Goal: Check status

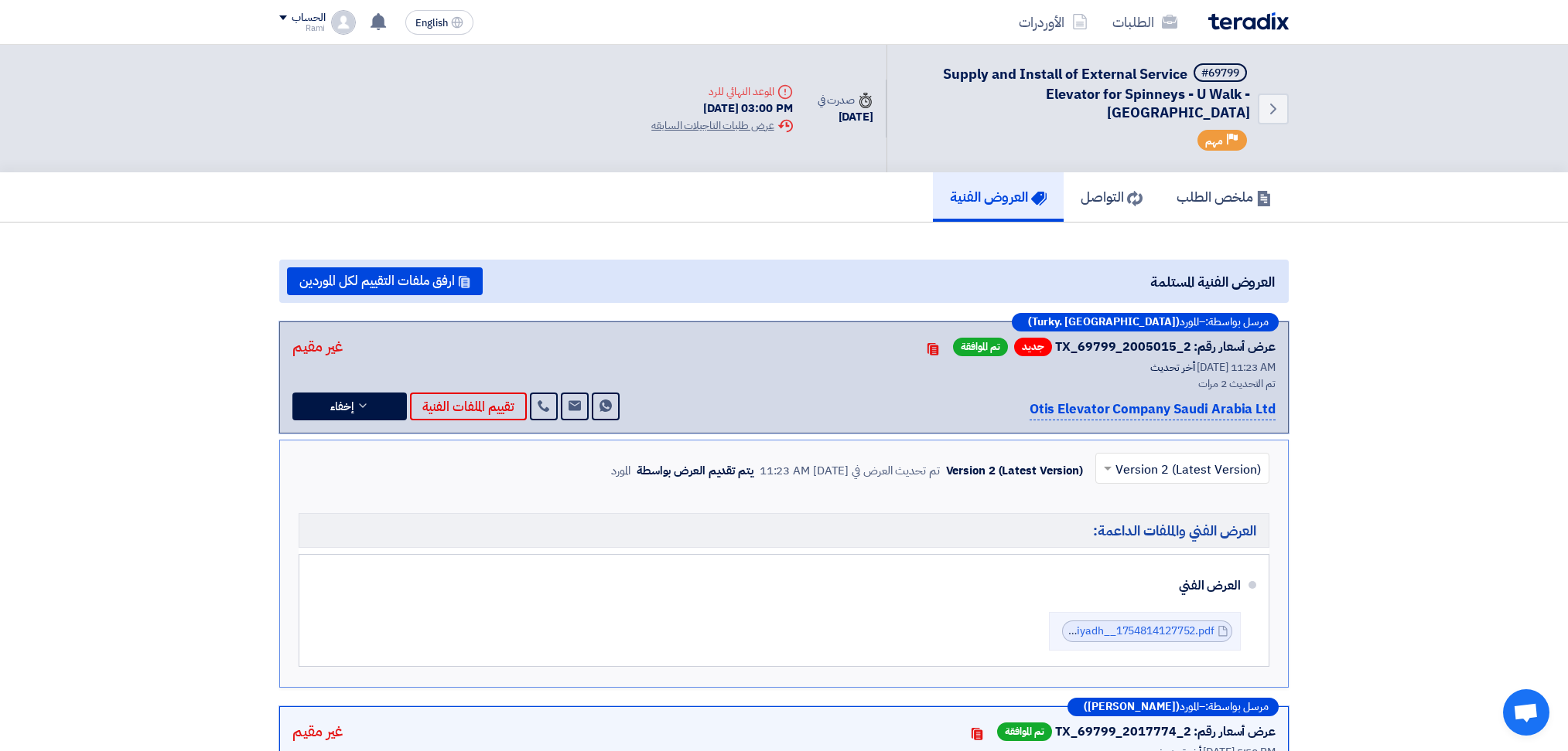
scroll to position [102, 0]
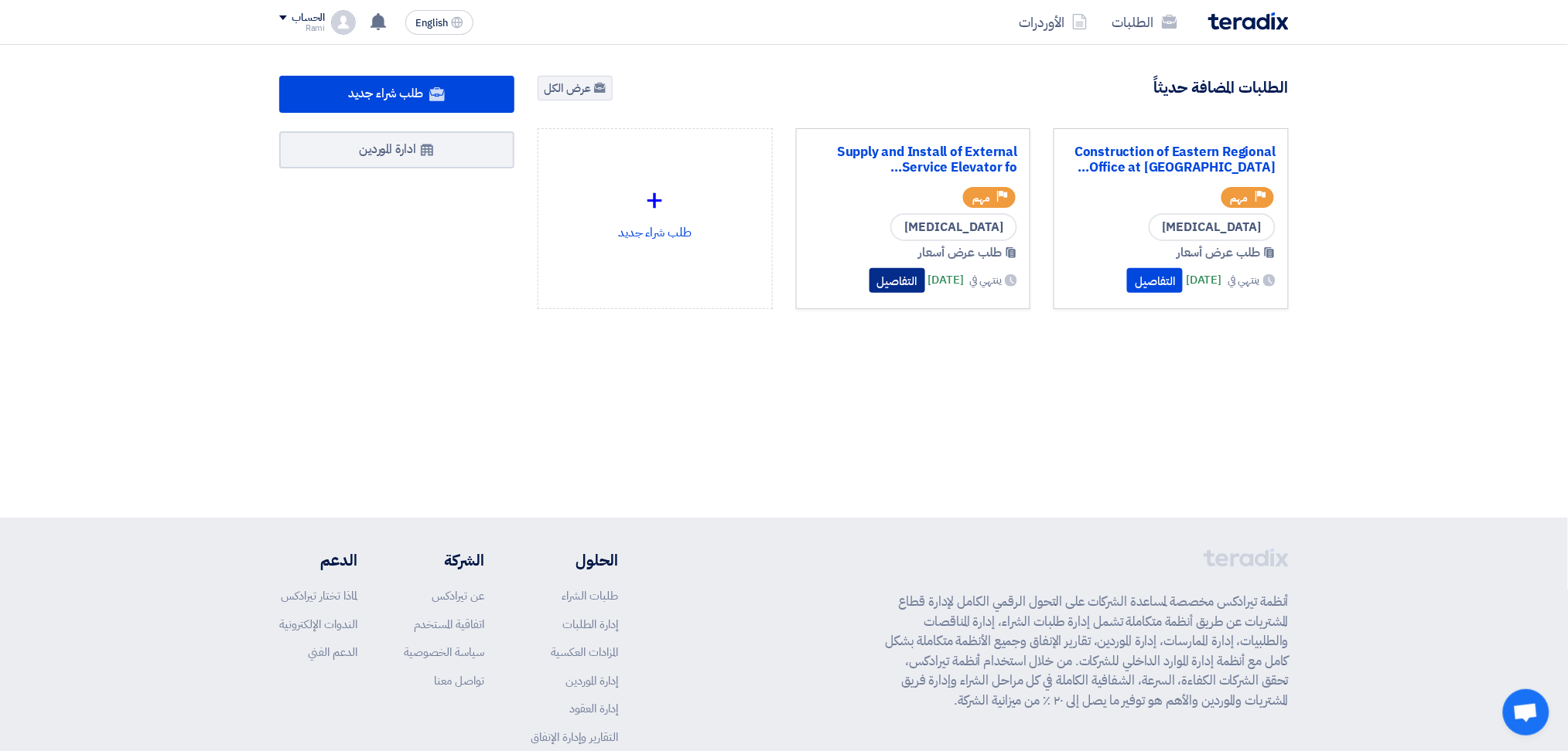
click at [869, 275] on button "التفاصيل" at bounding box center [897, 280] width 56 height 25
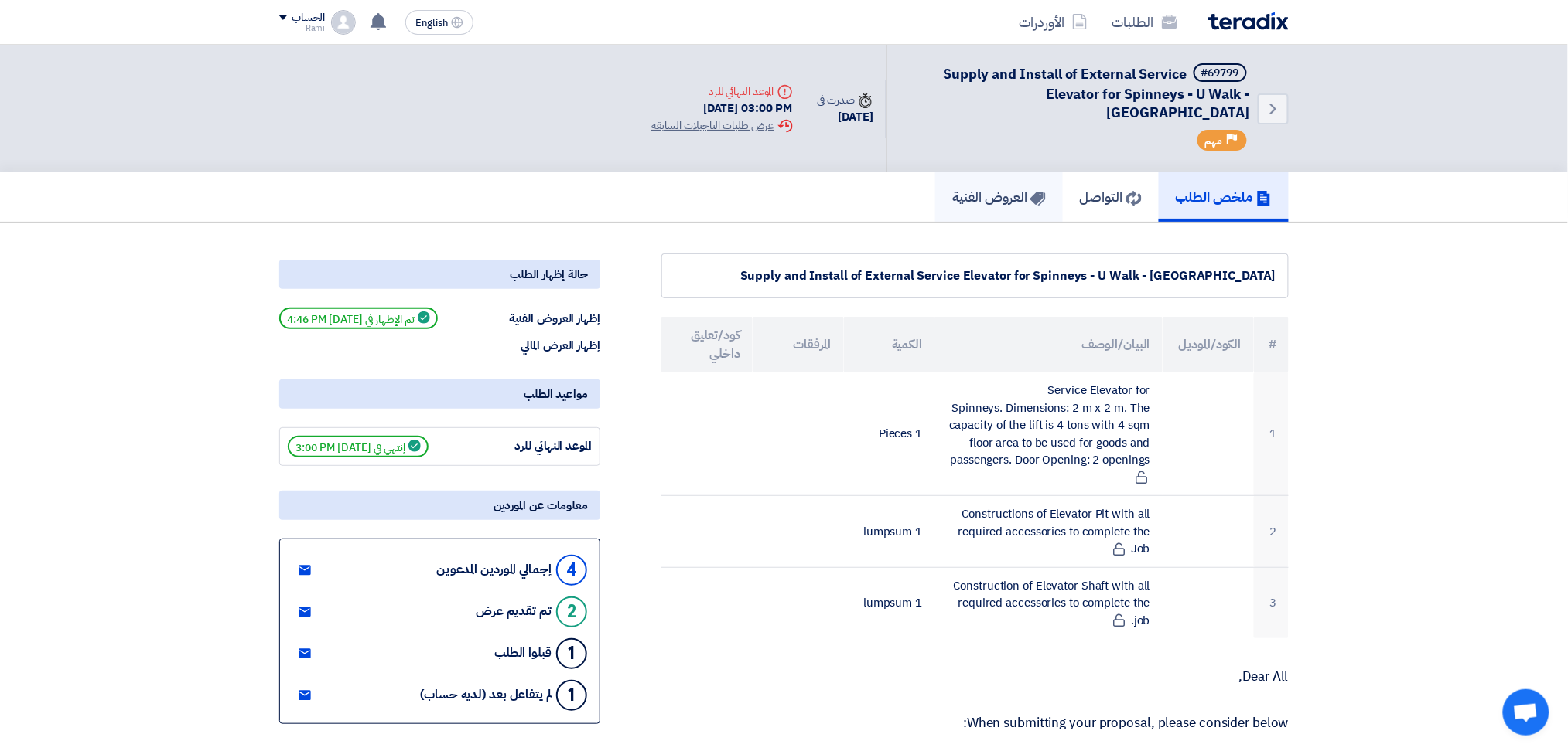
click at [975, 188] on h5 "العروض الفنية" at bounding box center [999, 197] width 94 height 17
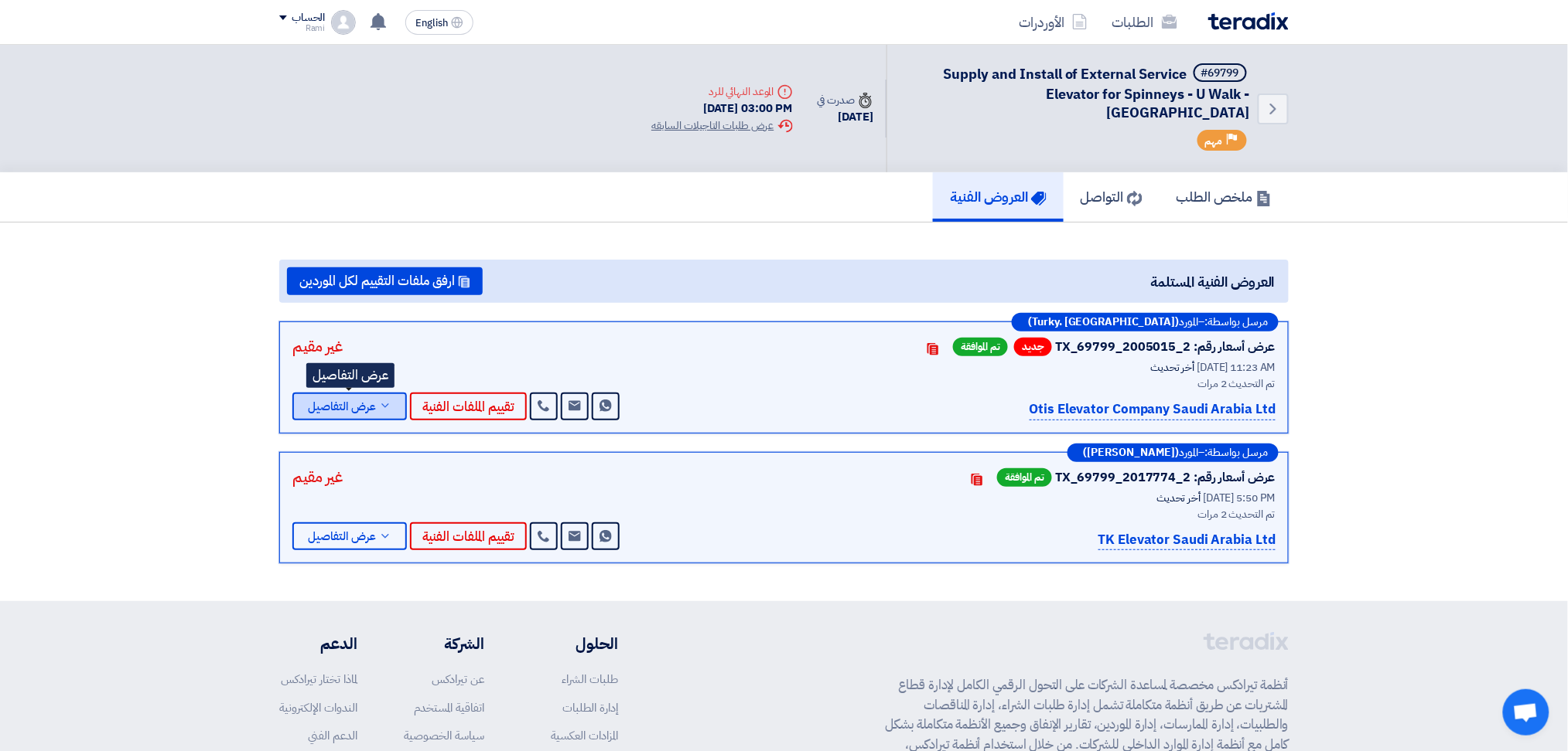
click at [373, 401] on span "عرض التفاصيل" at bounding box center [342, 406] width 68 height 12
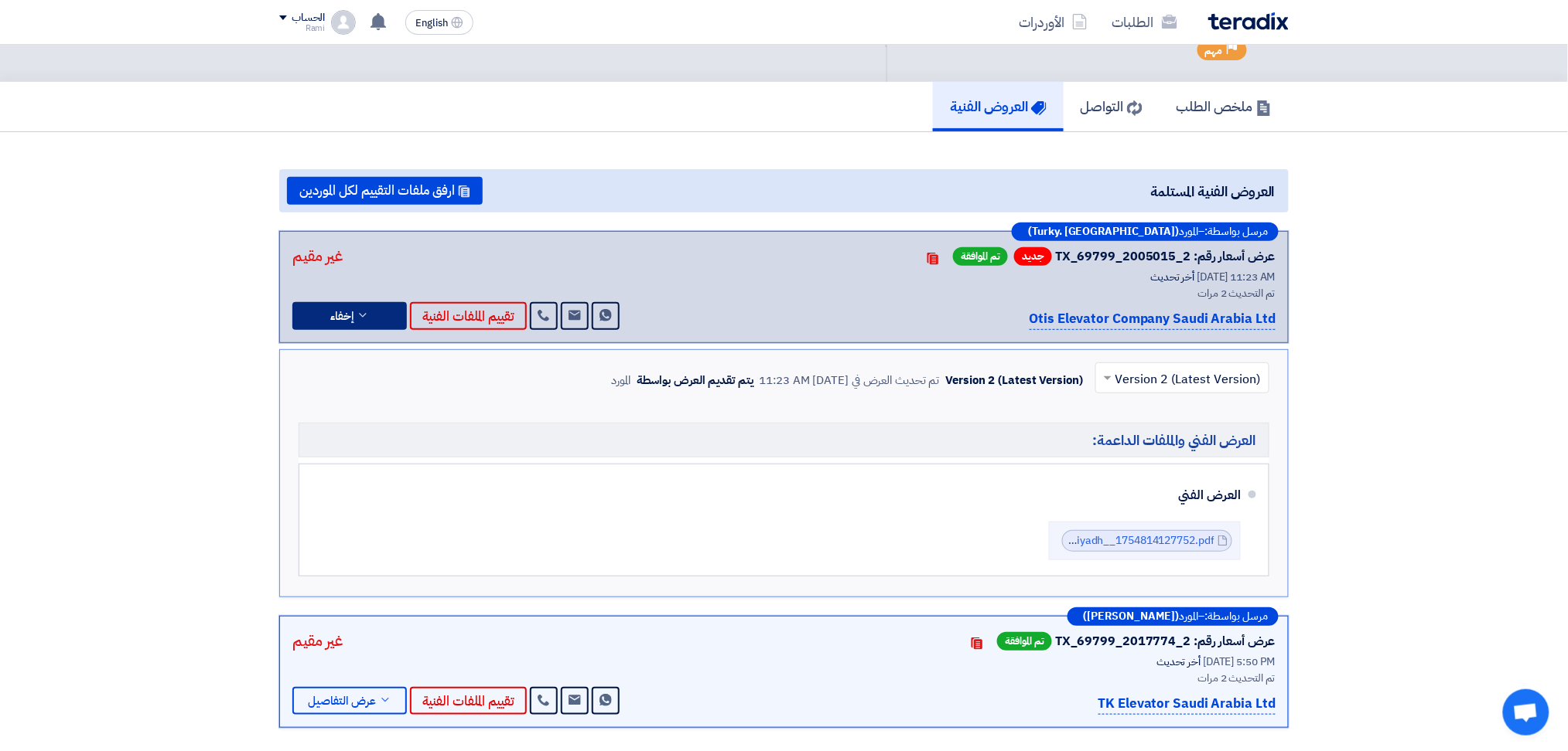
scroll to position [206, 0]
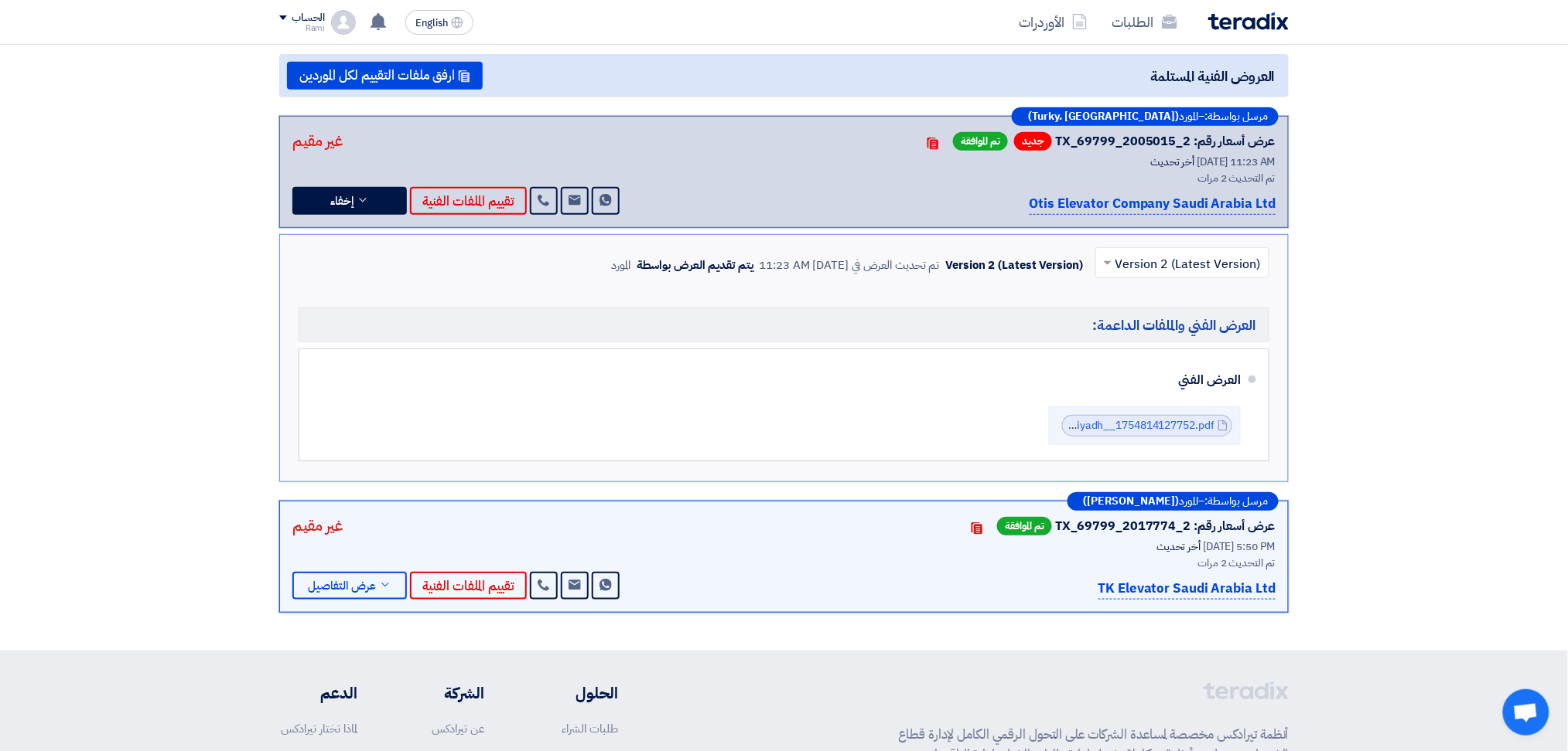
click at [235, 264] on section "العروض الفنية المستلمة ارفق ملفات التقييم لكل الموردين مرسل بواسطة: – المورد (T…" at bounding box center [784, 333] width 1568 height 634
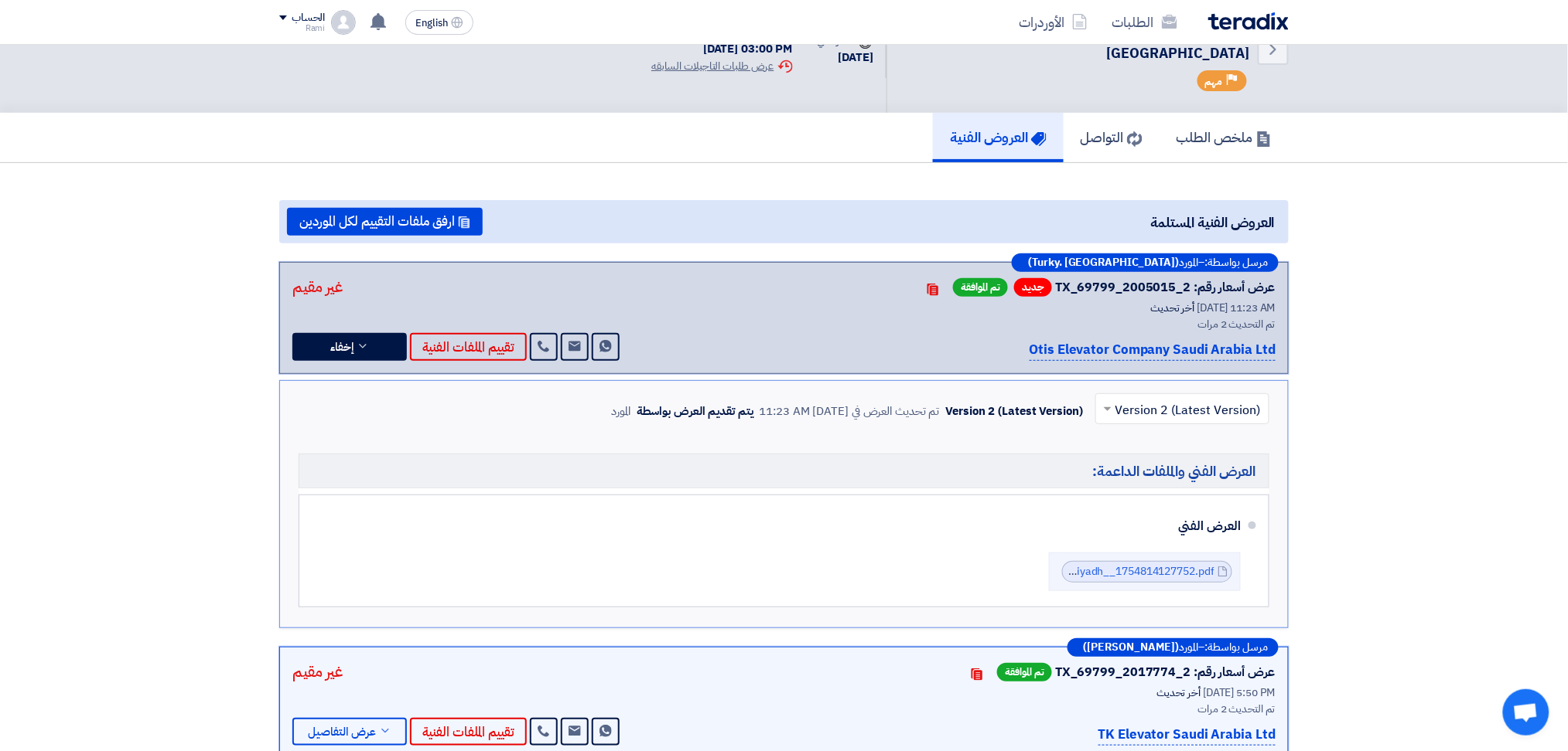
scroll to position [0, 0]
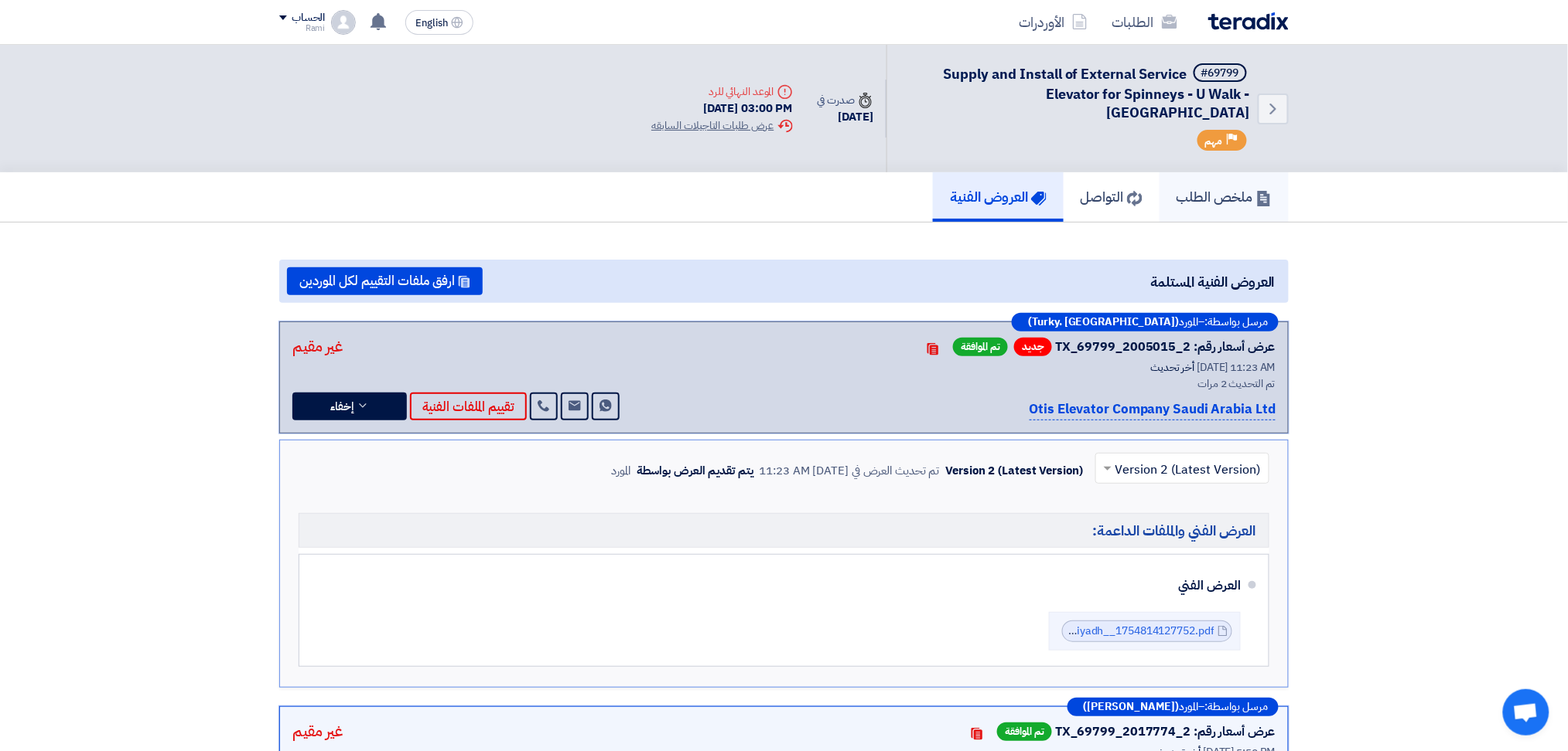
click at [1232, 188] on h5 "ملخص الطلب" at bounding box center [1224, 197] width 95 height 17
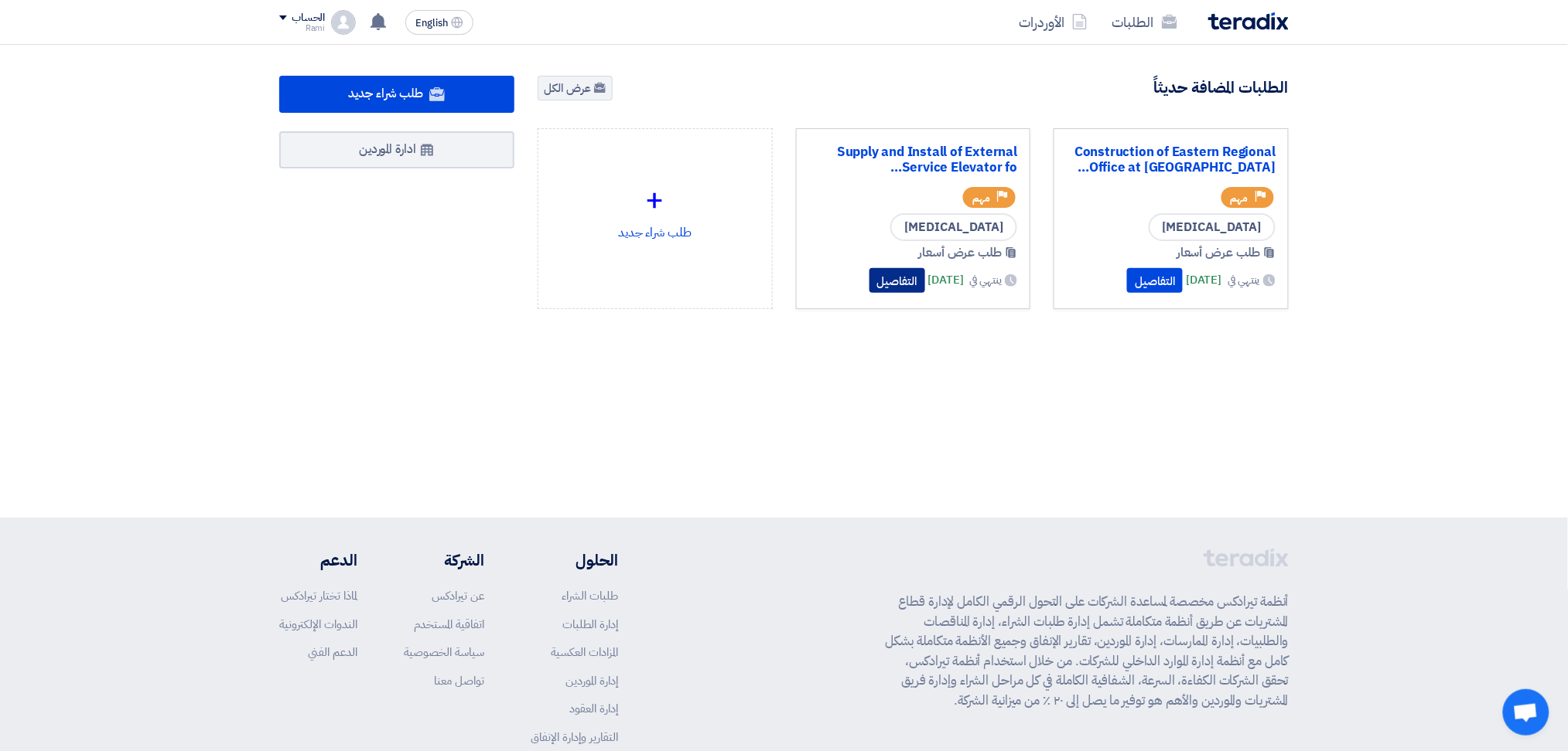
click at [869, 289] on button "التفاصيل" at bounding box center [897, 280] width 56 height 25
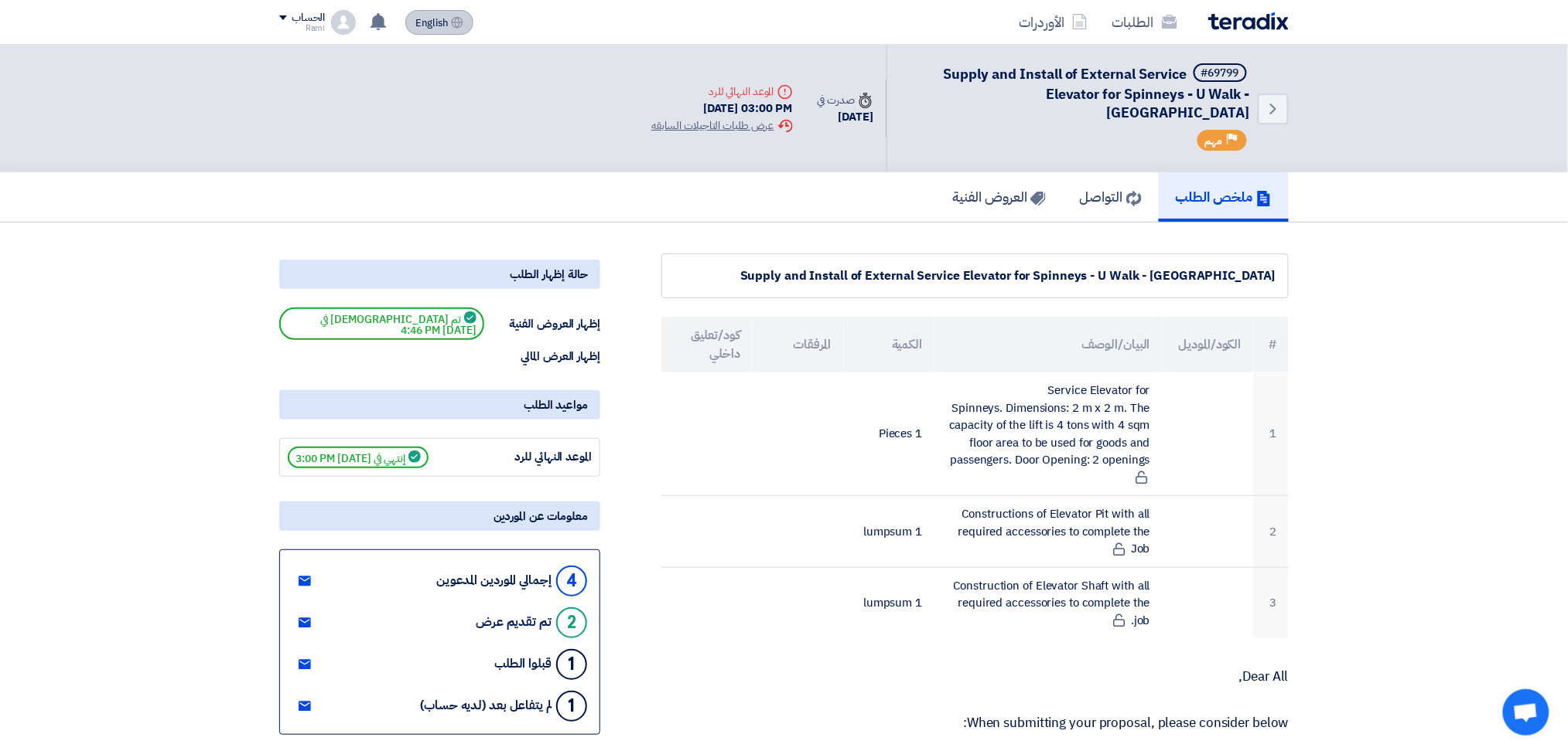
click at [419, 25] on span "English" at bounding box center [431, 23] width 33 height 11
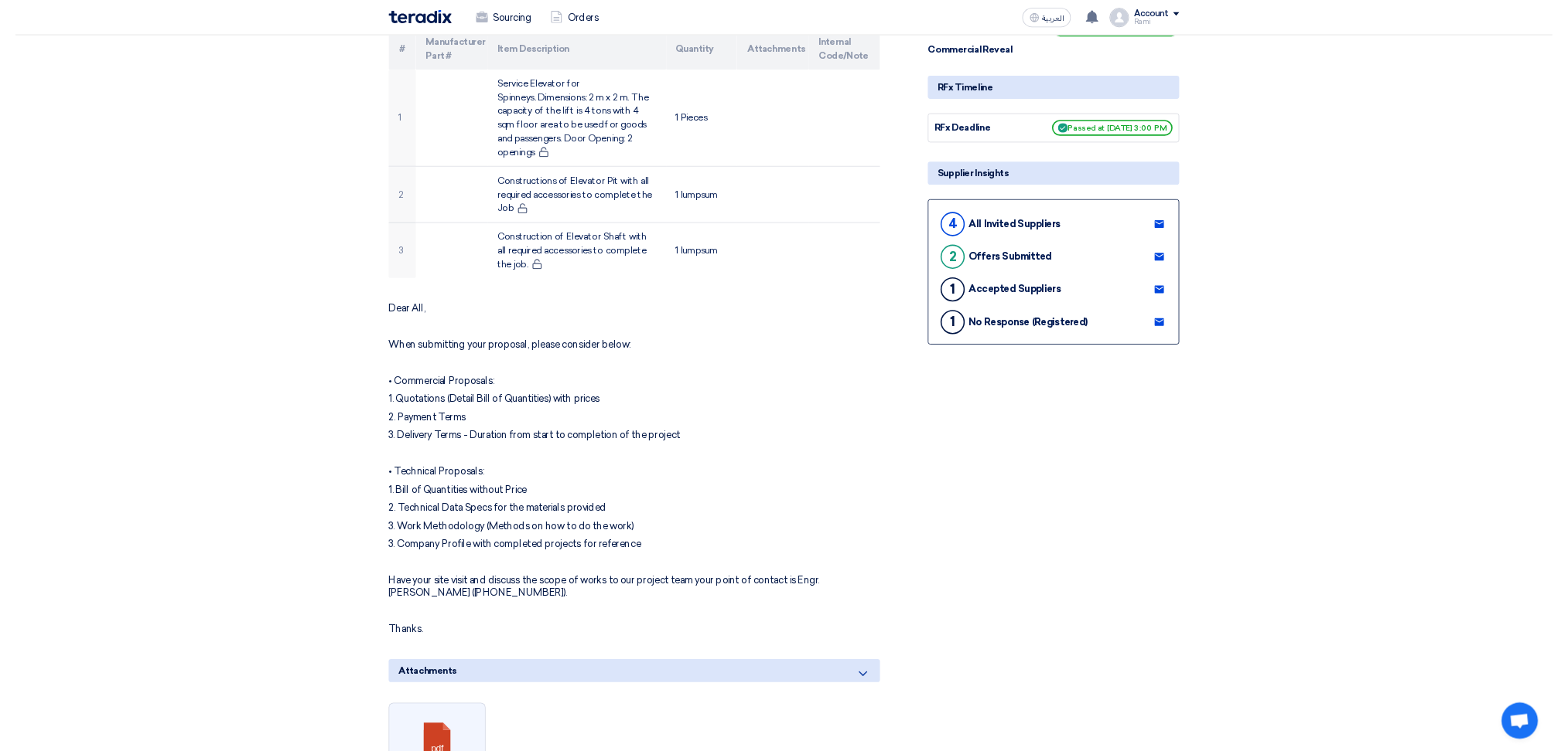
scroll to position [275, 0]
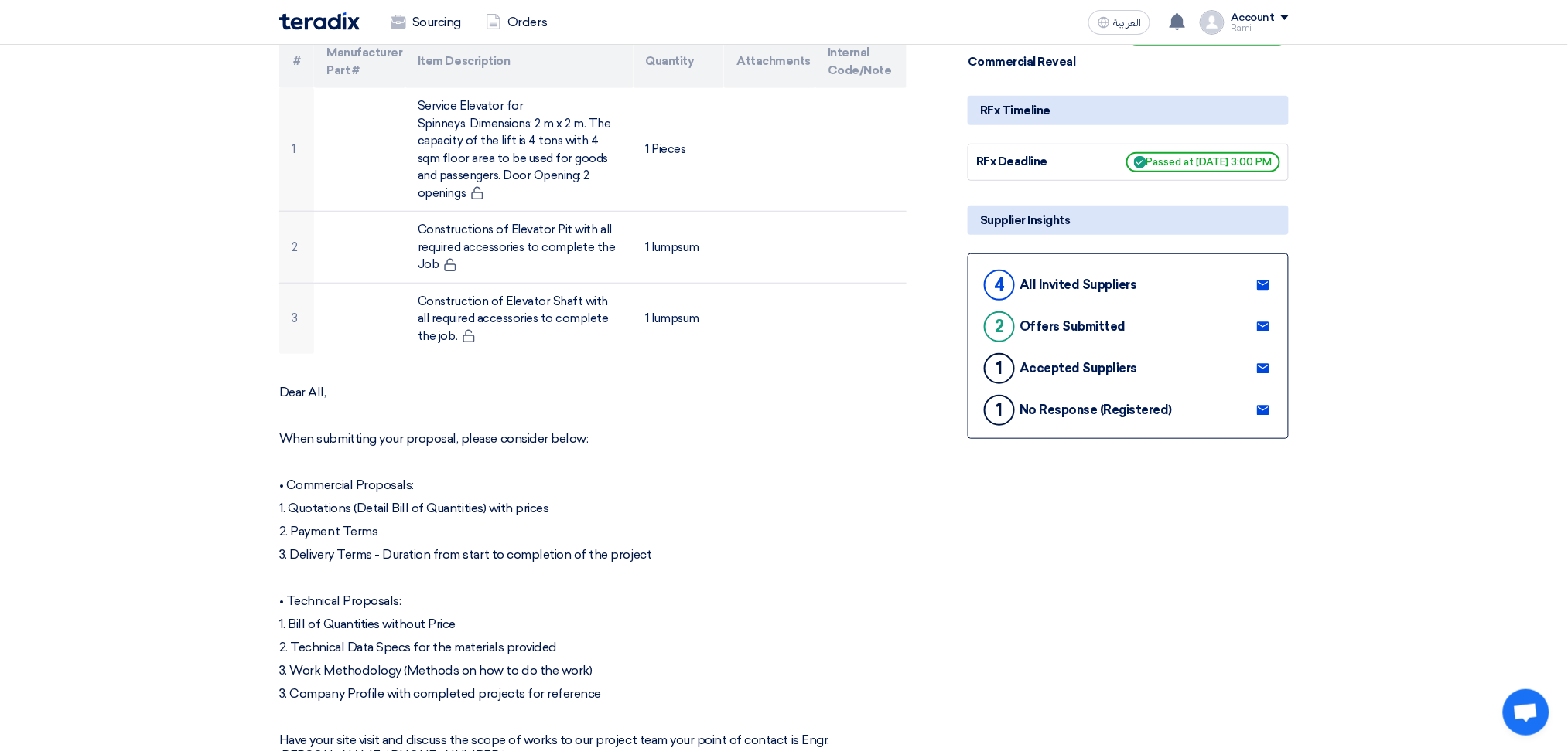
drag, startPoint x: 793, startPoint y: 354, endPoint x: 1380, endPoint y: 499, distance: 604.6
